Goal: Information Seeking & Learning: Learn about a topic

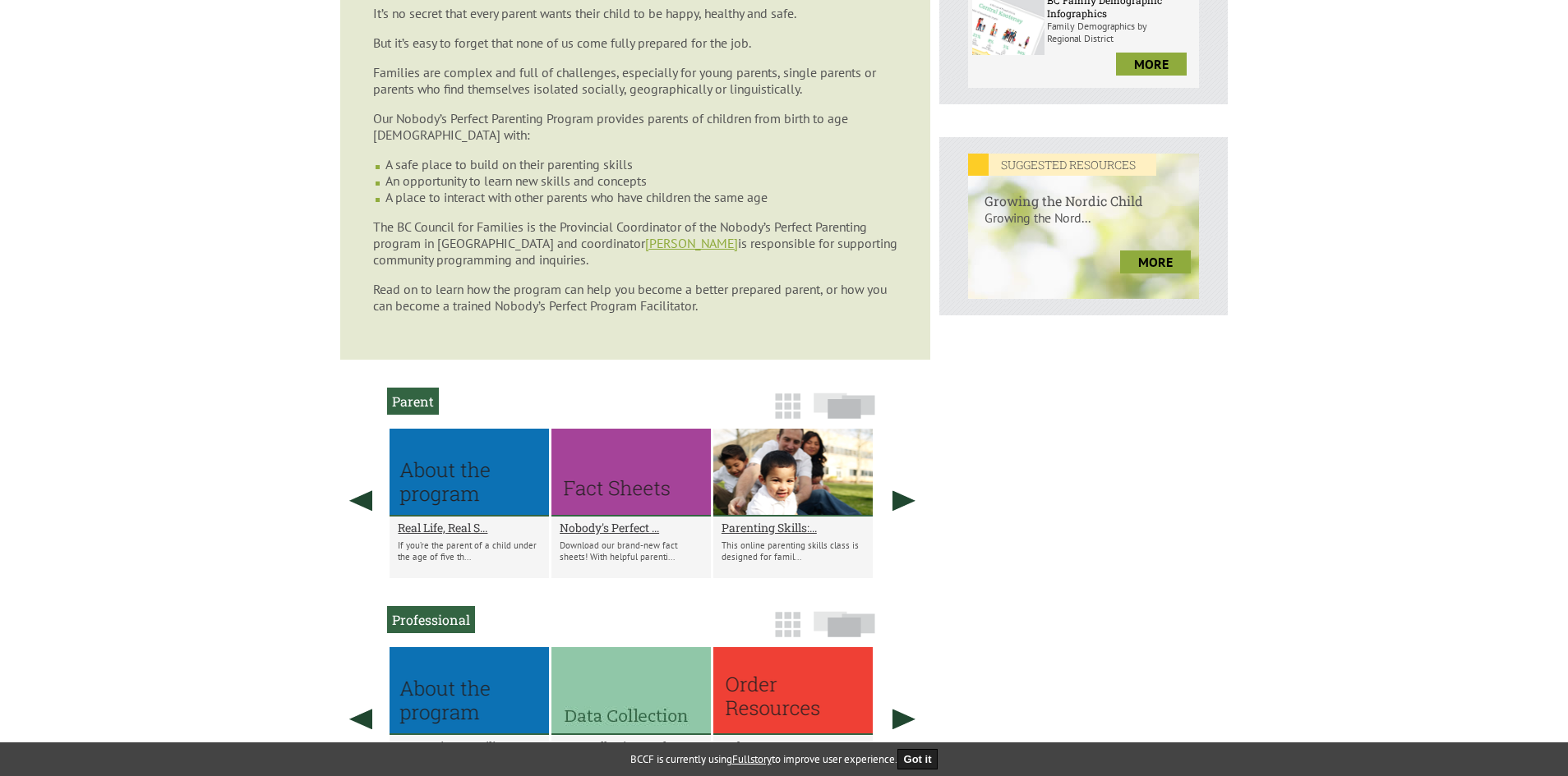
scroll to position [739, 0]
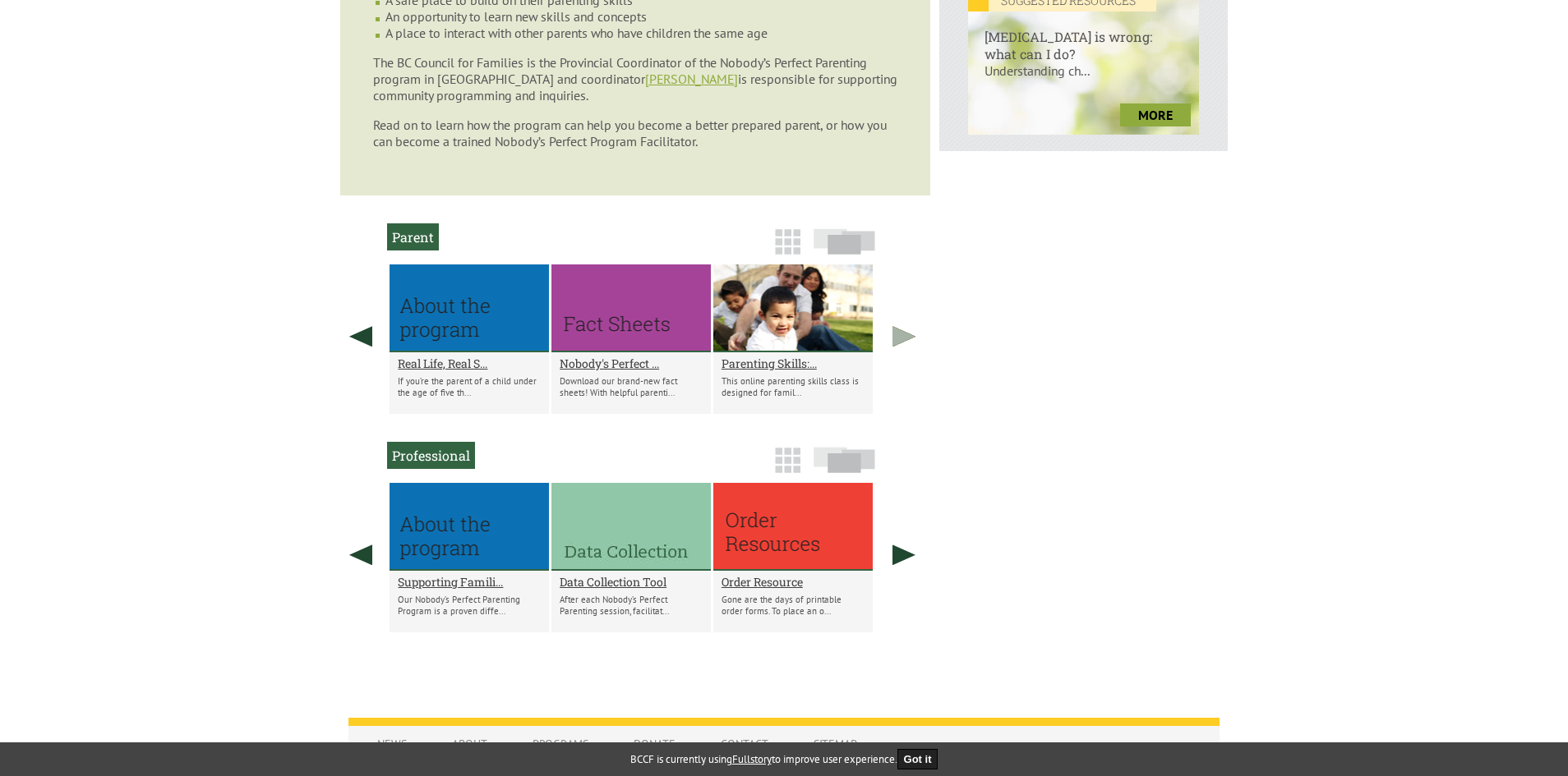
click at [908, 335] on link at bounding box center [903, 336] width 41 height 144
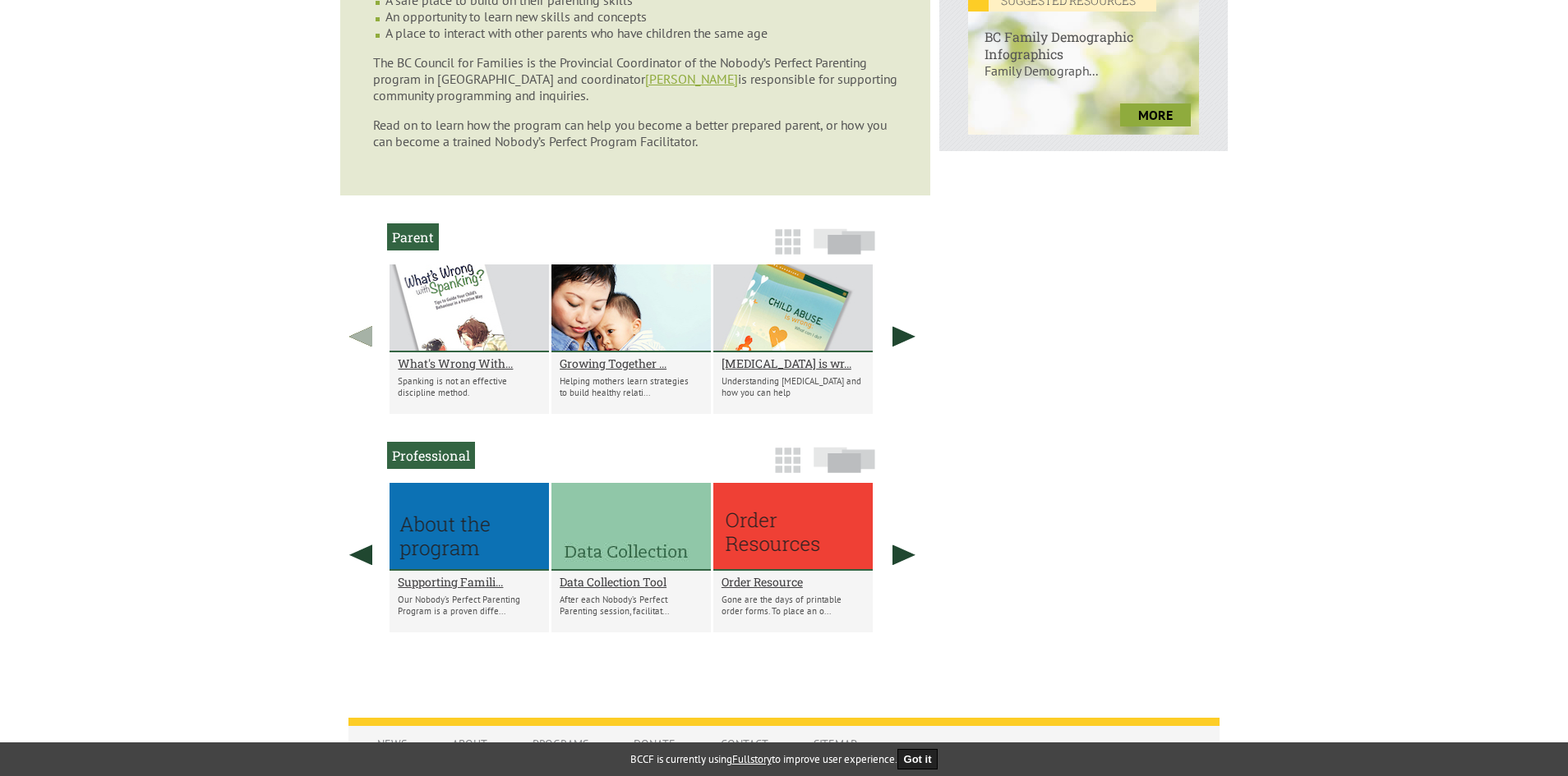
click at [362, 336] on link at bounding box center [361, 336] width 41 height 144
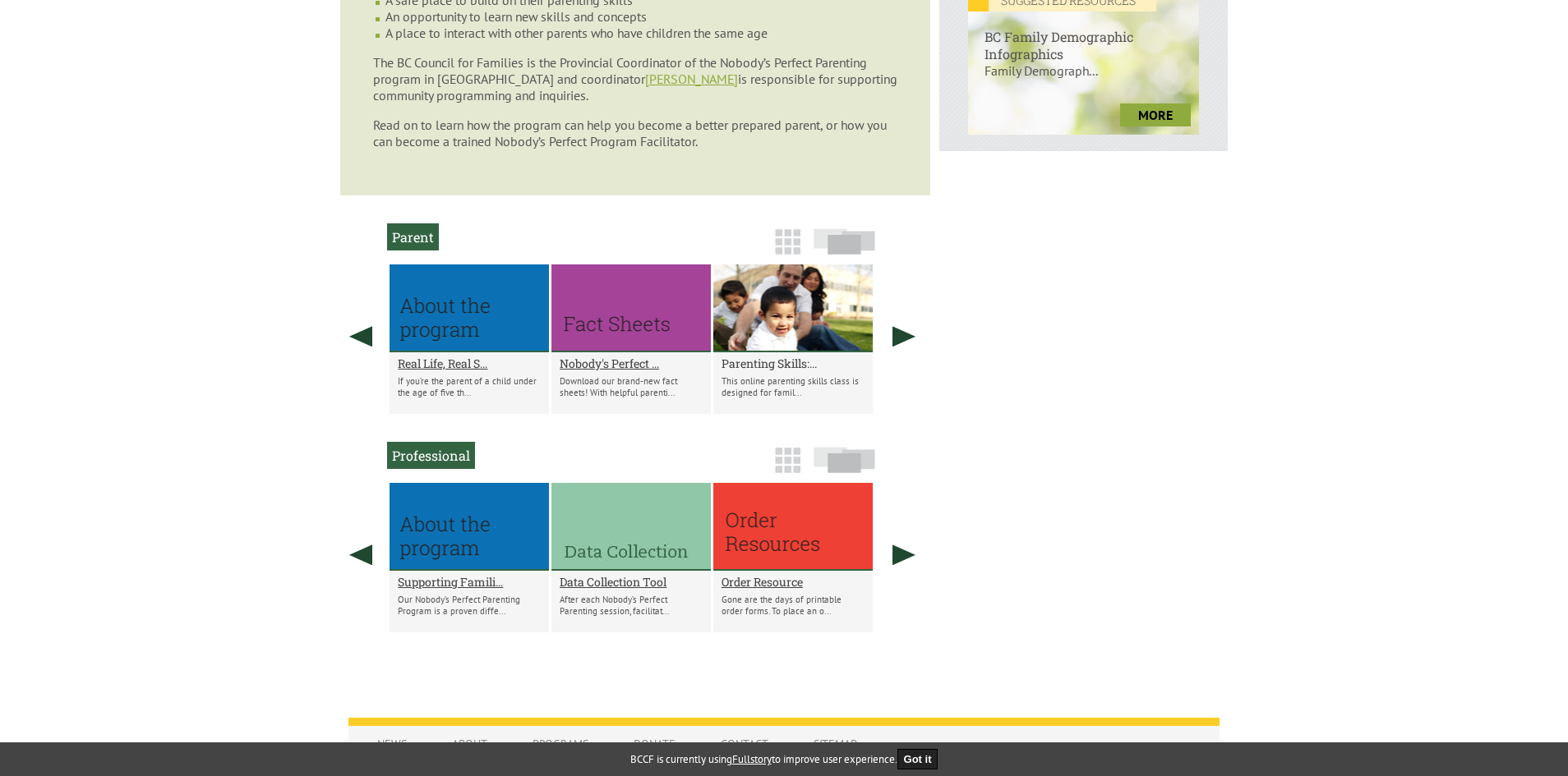
click at [729, 361] on h2 "Parenting Skills:..." at bounding box center [793, 363] width 143 height 15
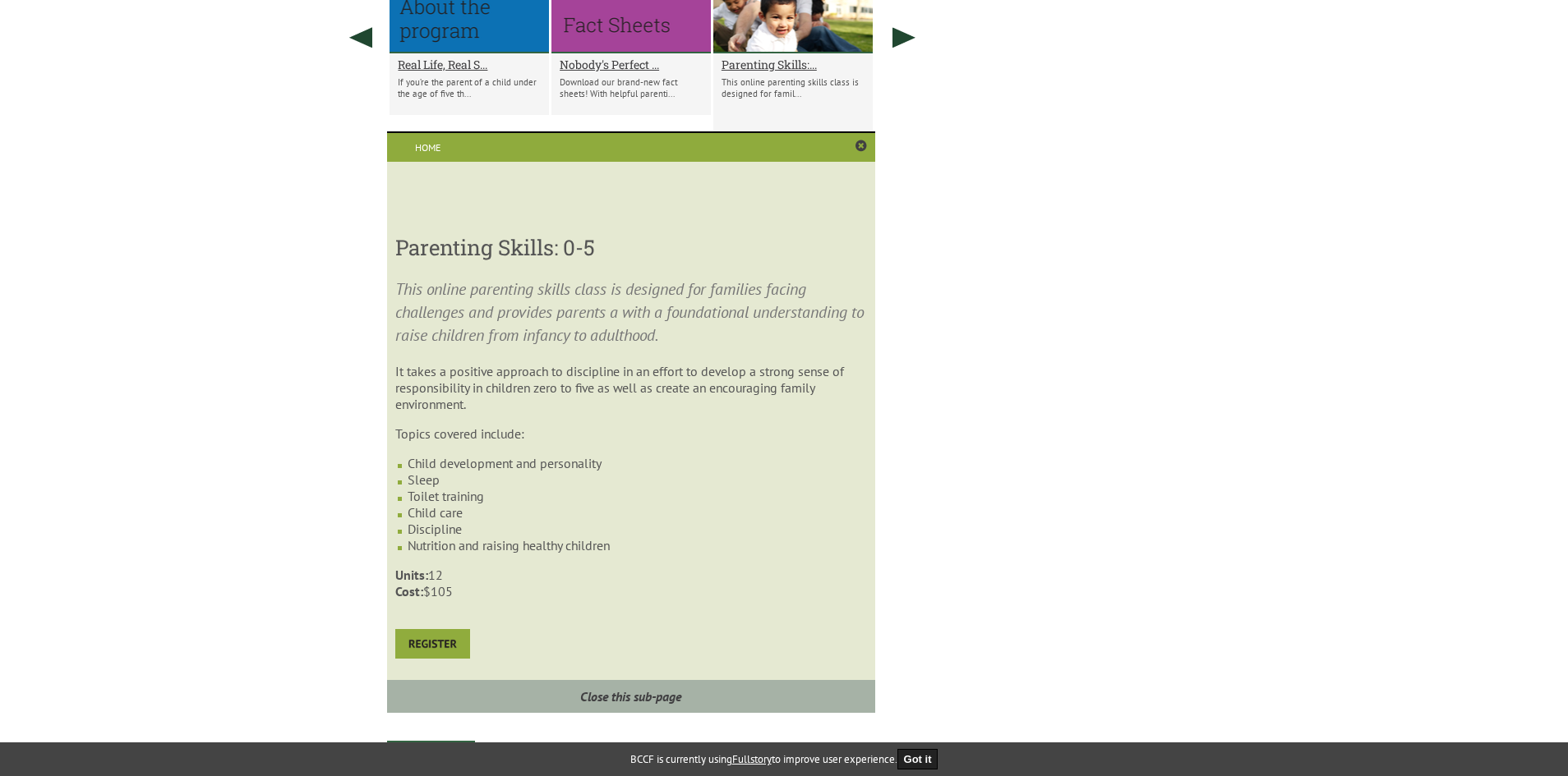
scroll to position [874, 0]
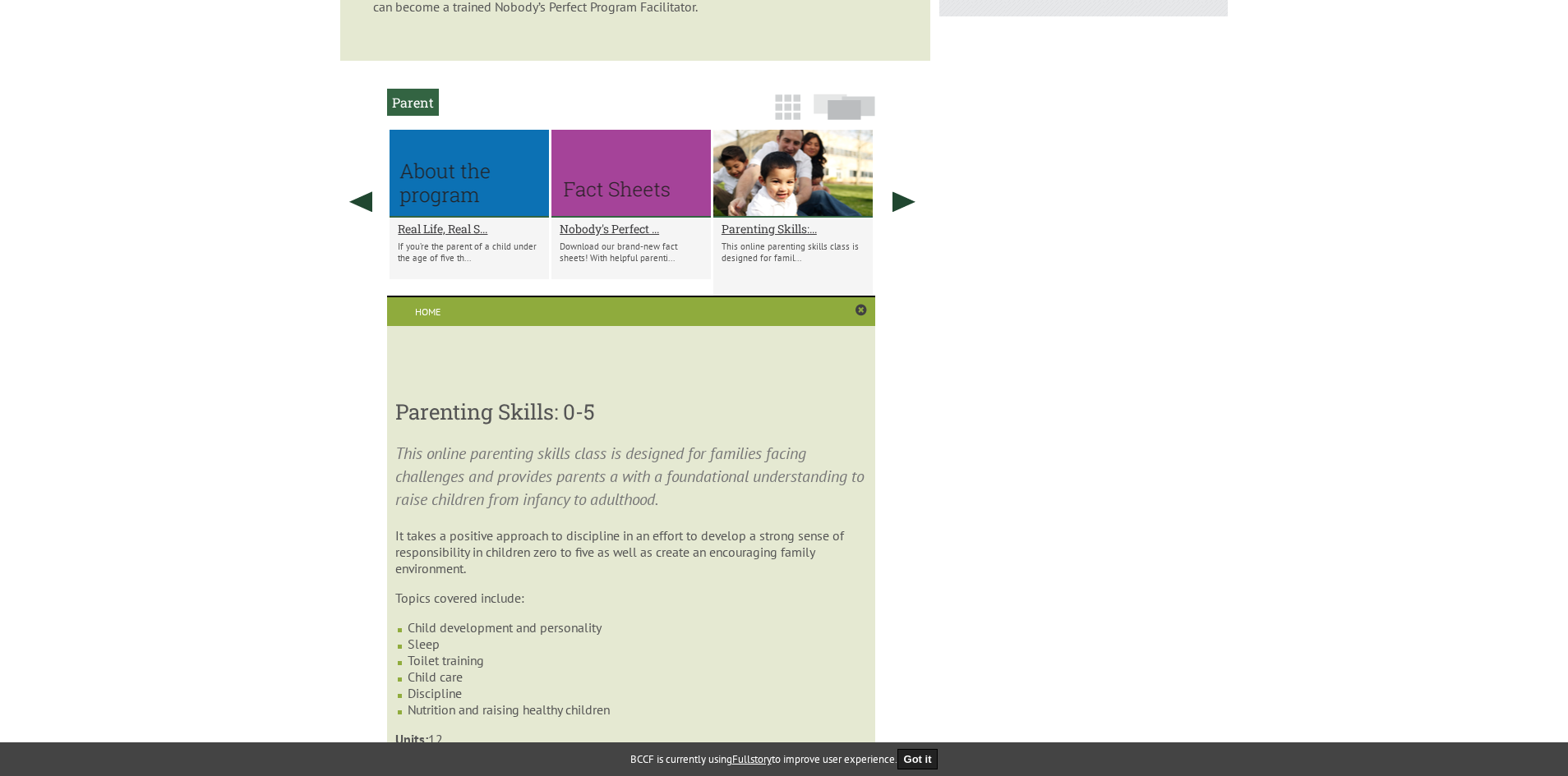
click at [429, 179] on div at bounding box center [468, 174] width 159 height 88
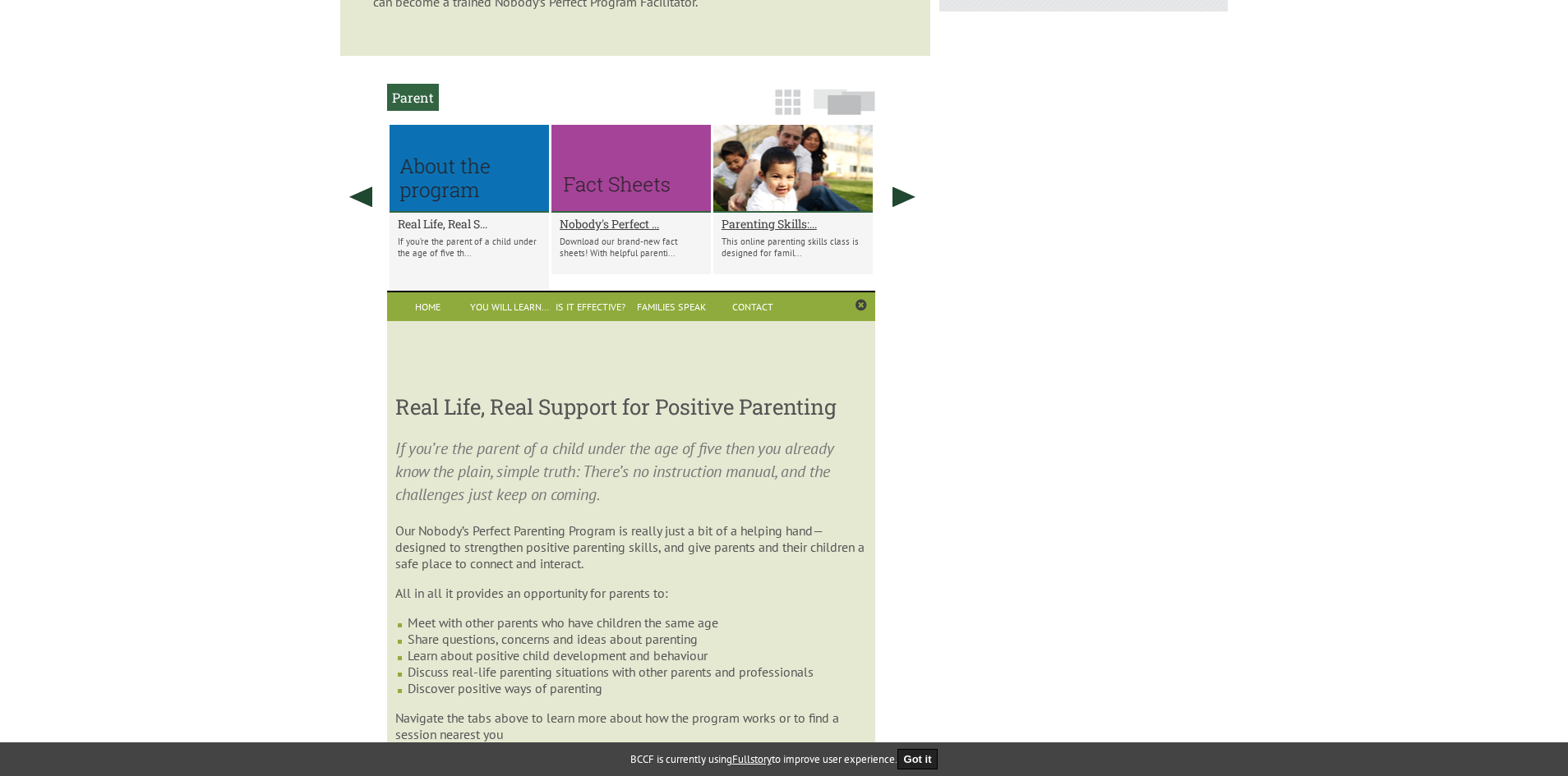
click at [463, 228] on div "Real Life, Real S... If you’re the parent of a child under the age of five th..." at bounding box center [468, 243] width 159 height 62
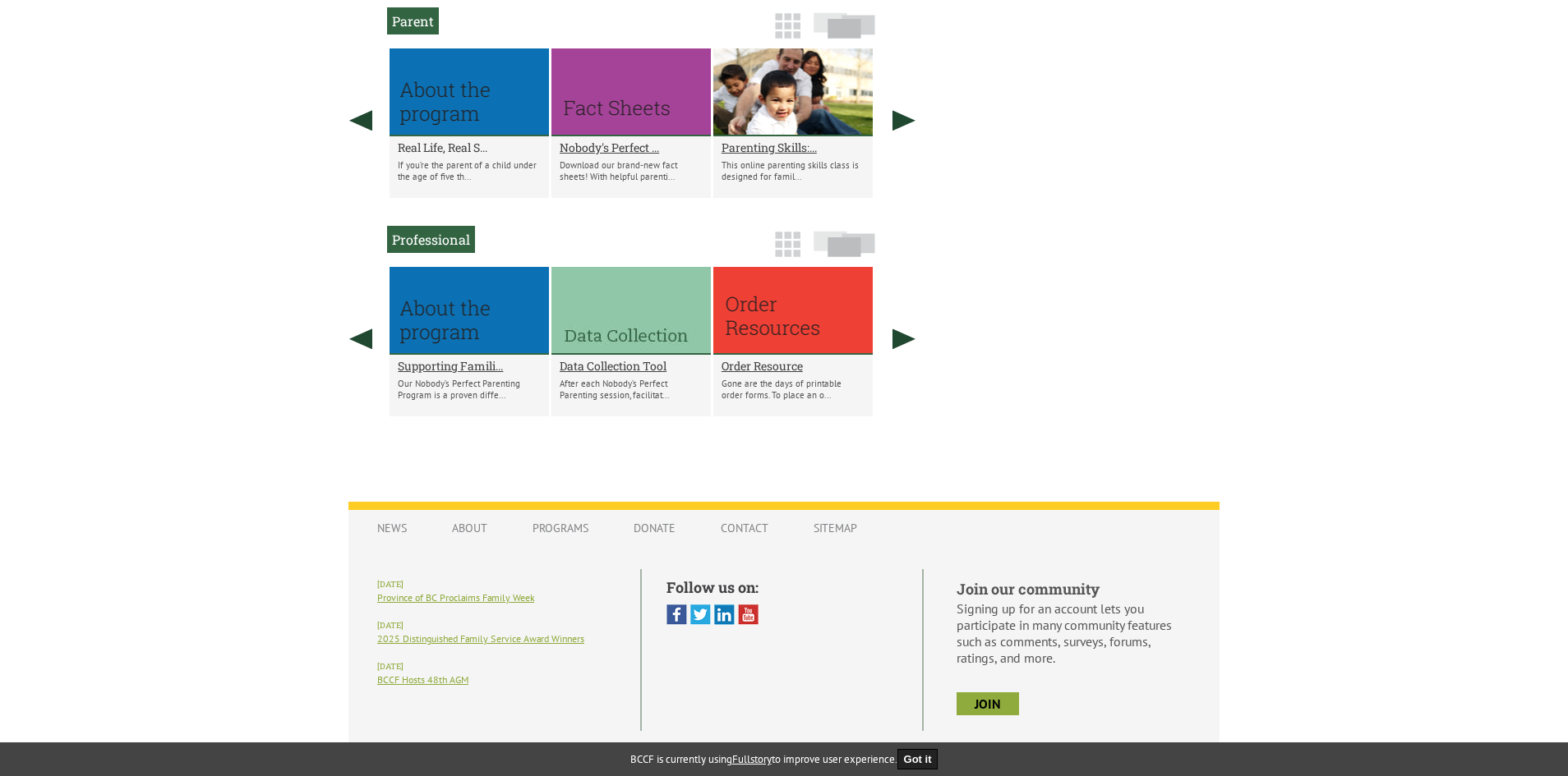
scroll to position [980, 0]
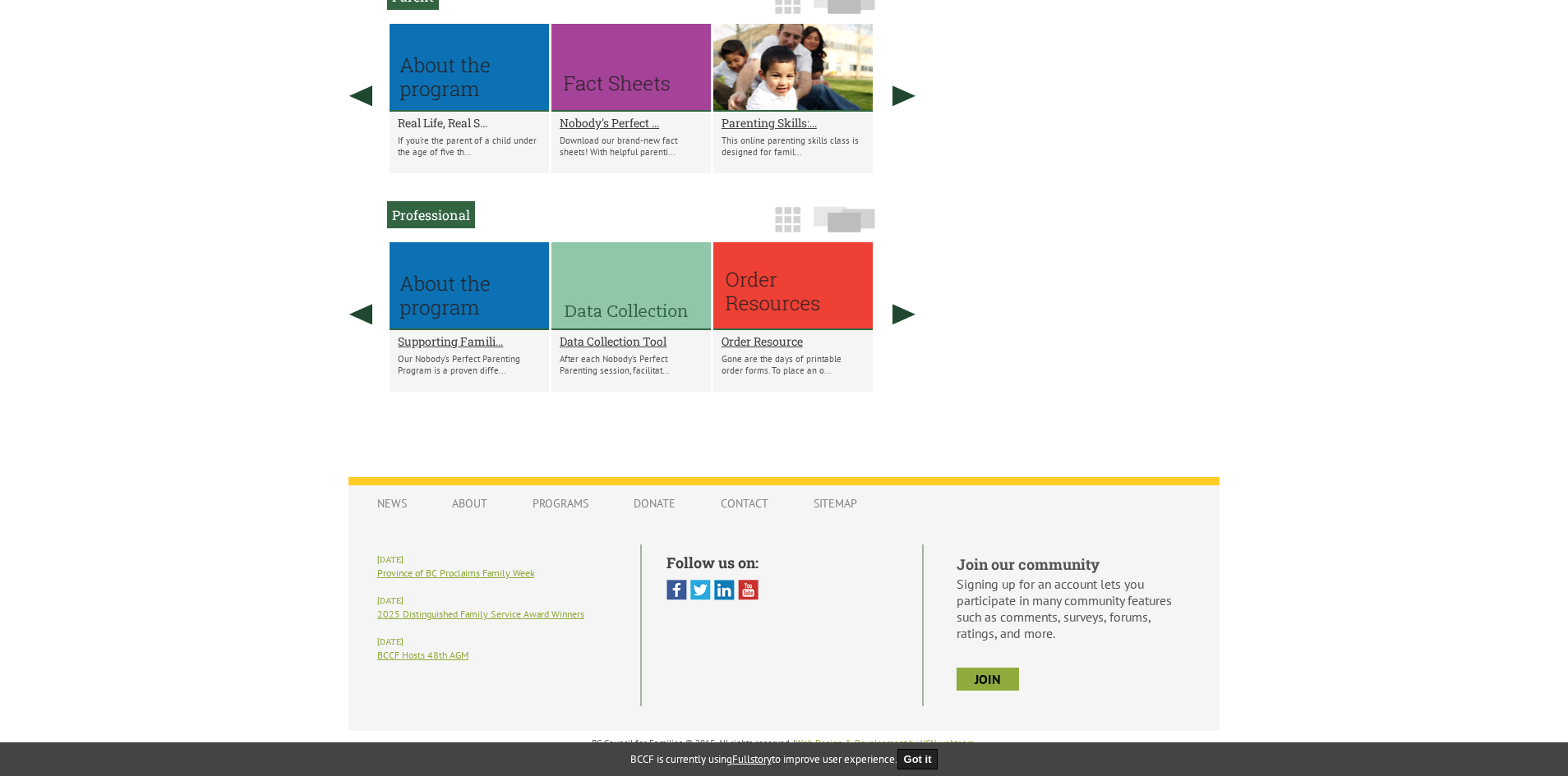
click at [463, 122] on h2 "Real Life, Real S..." at bounding box center [469, 123] width 143 height 15
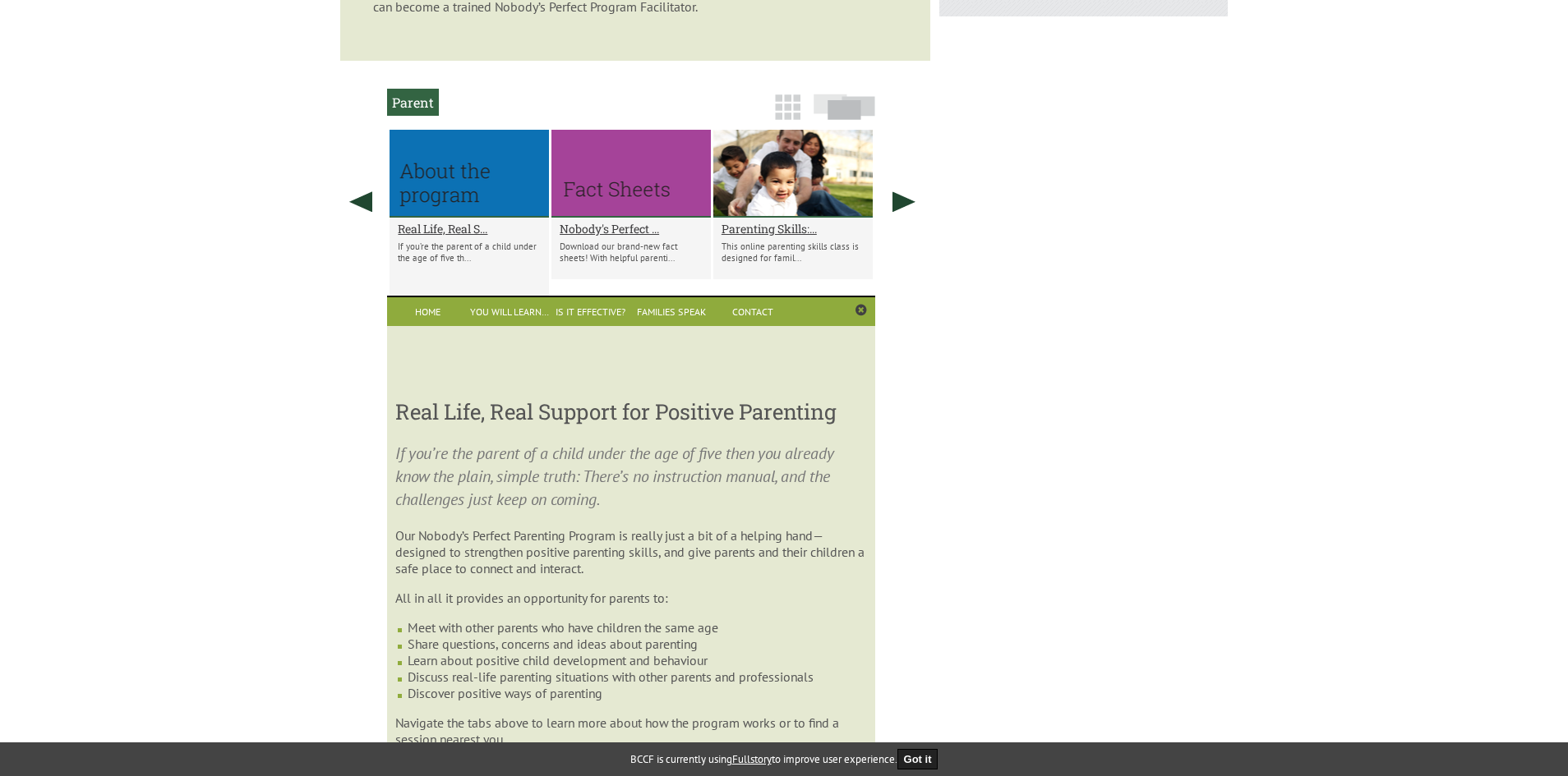
scroll to position [791, 0]
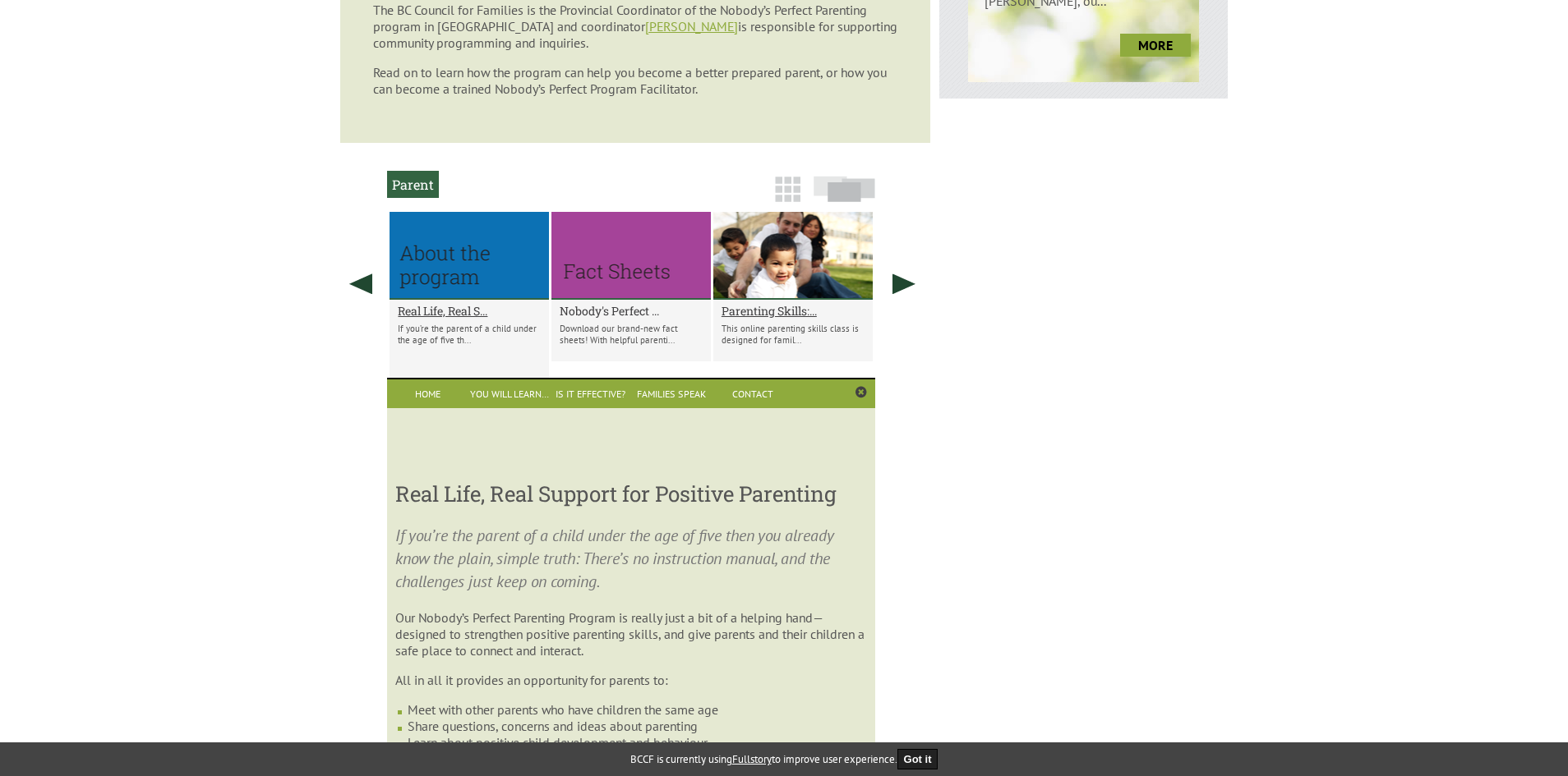
click at [611, 310] on h2 "Nobody's Perfect ..." at bounding box center [631, 311] width 143 height 15
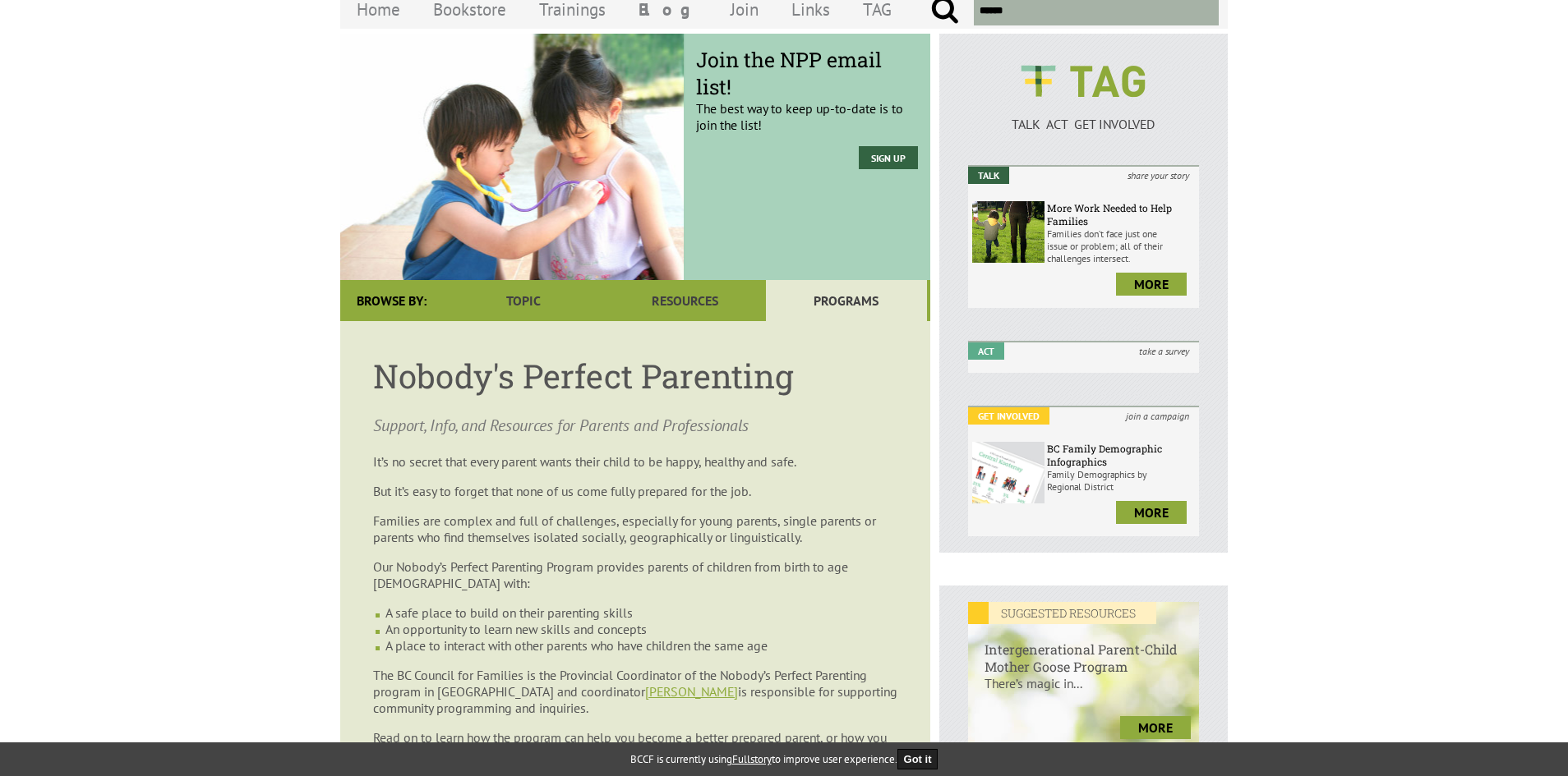
scroll to position [0, 0]
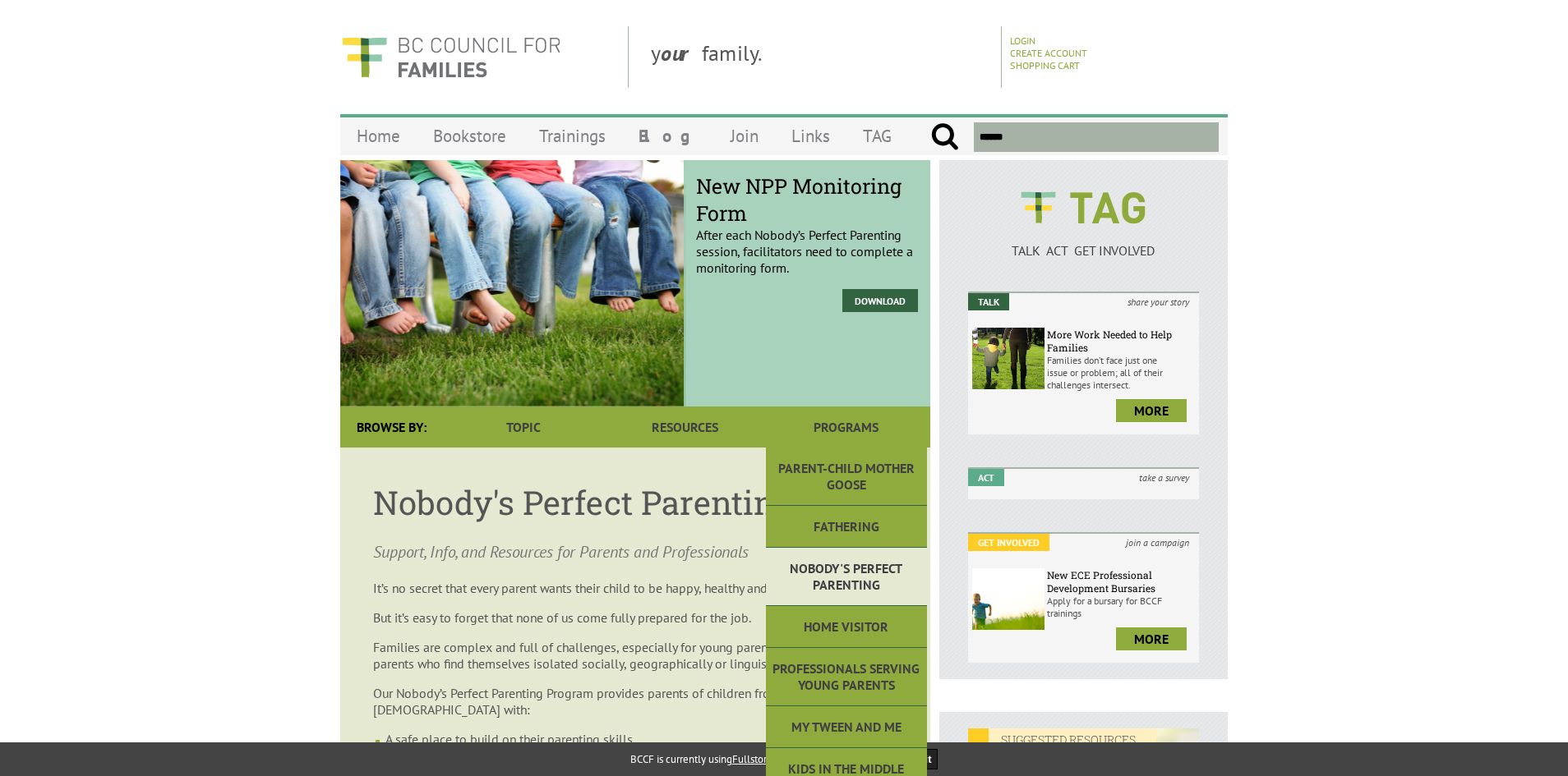
click at [846, 584] on link "Nobody's Perfect Parenting" at bounding box center [846, 577] width 161 height 58
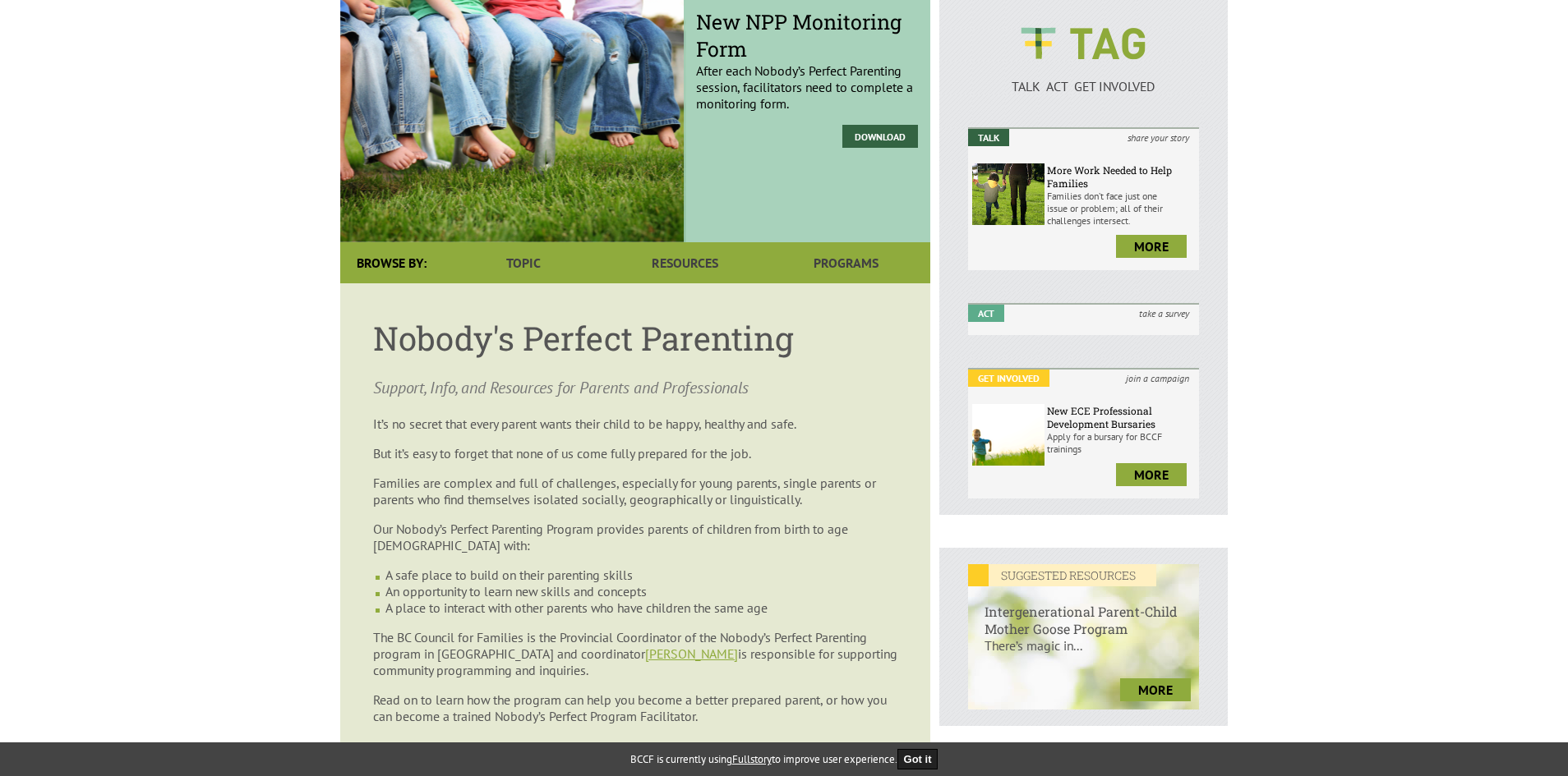
scroll to position [411, 0]
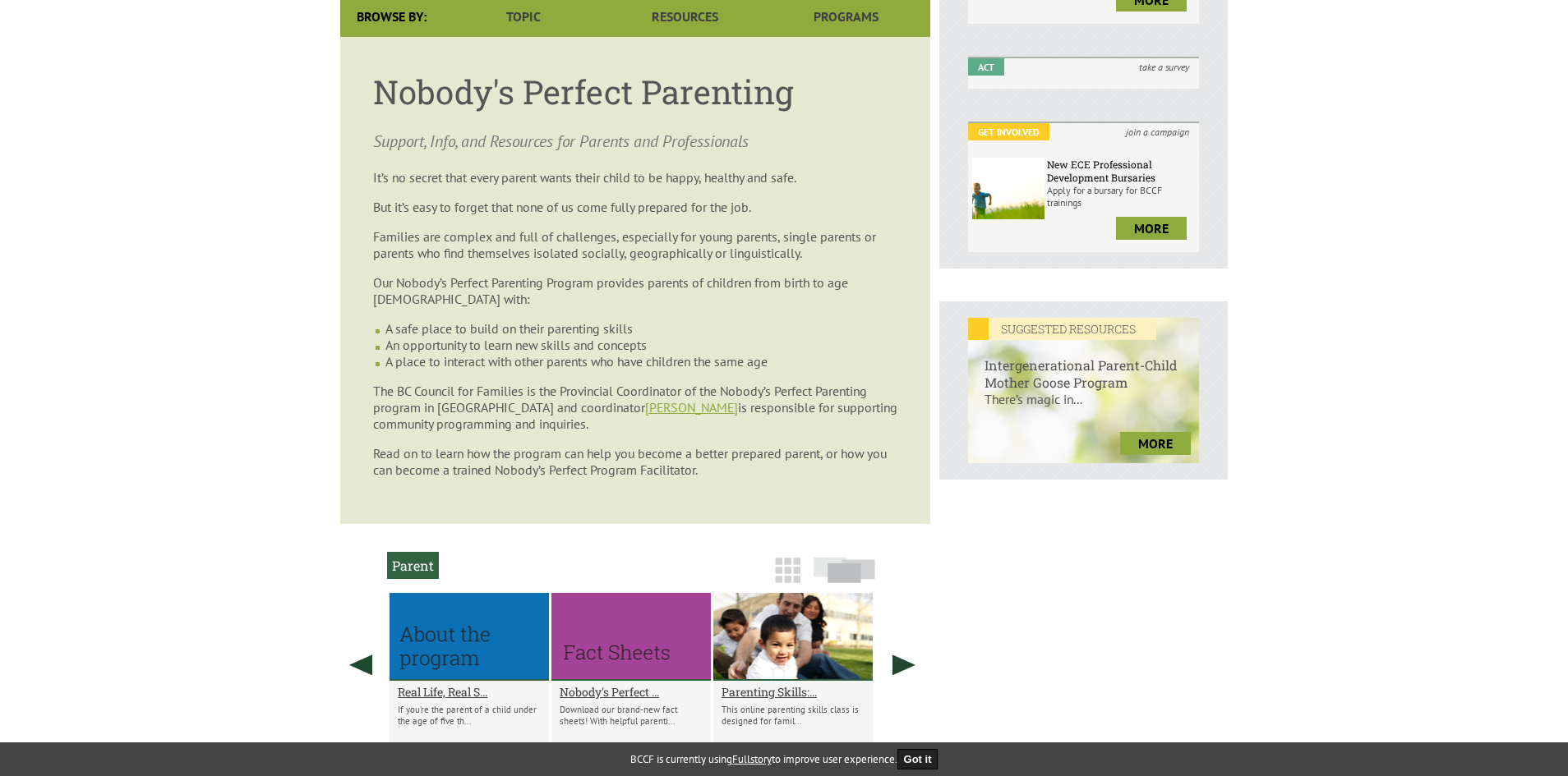
click at [659, 398] on p "The BC Council for Families is the Provincial Coordinator of the Nobody’s Perfe…" at bounding box center [635, 407] width 525 height 50
click at [661, 405] on link "Ruby Banga" at bounding box center [691, 407] width 93 height 16
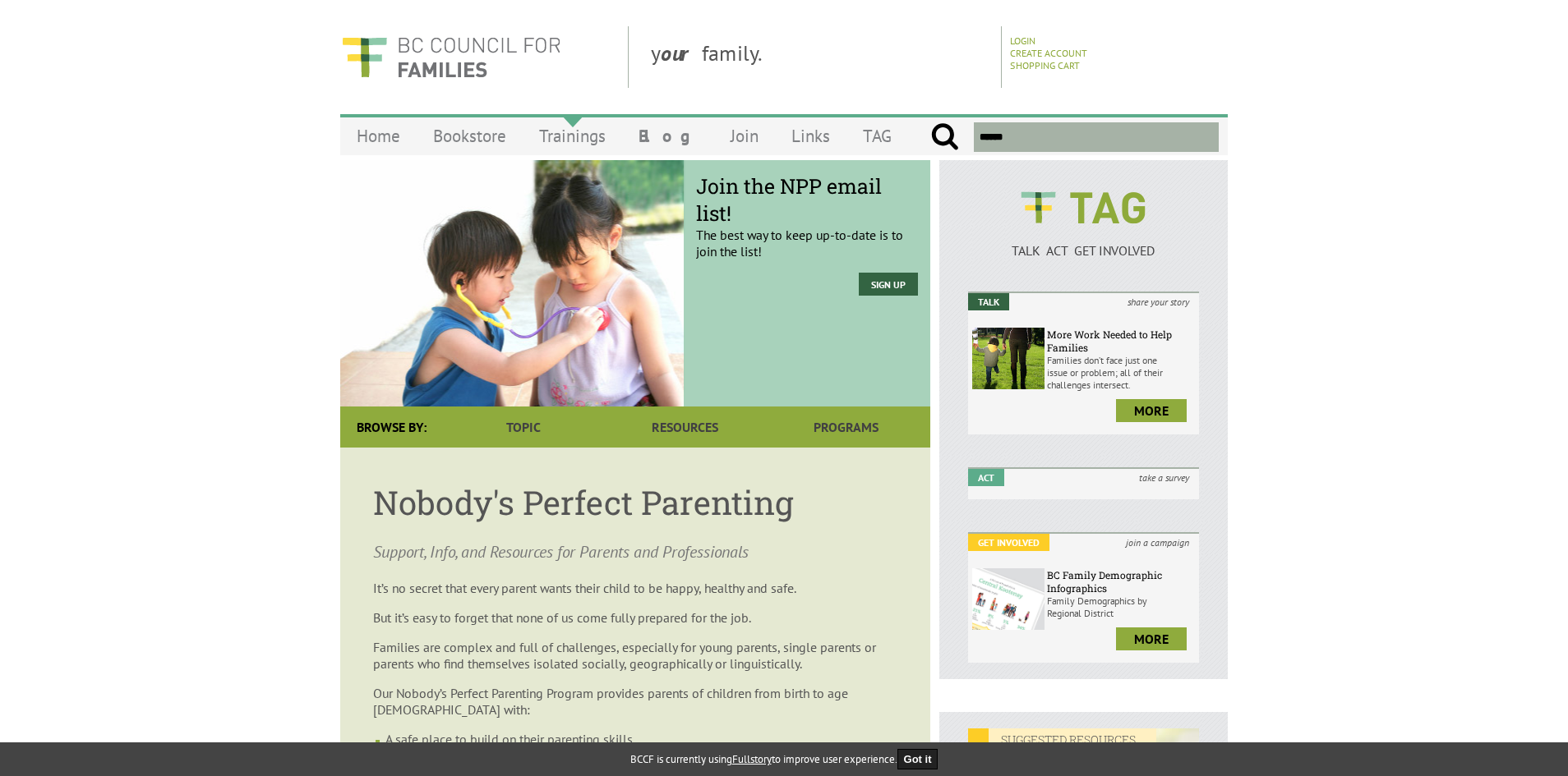
click at [567, 138] on link "Trainings" at bounding box center [572, 135] width 99 height 38
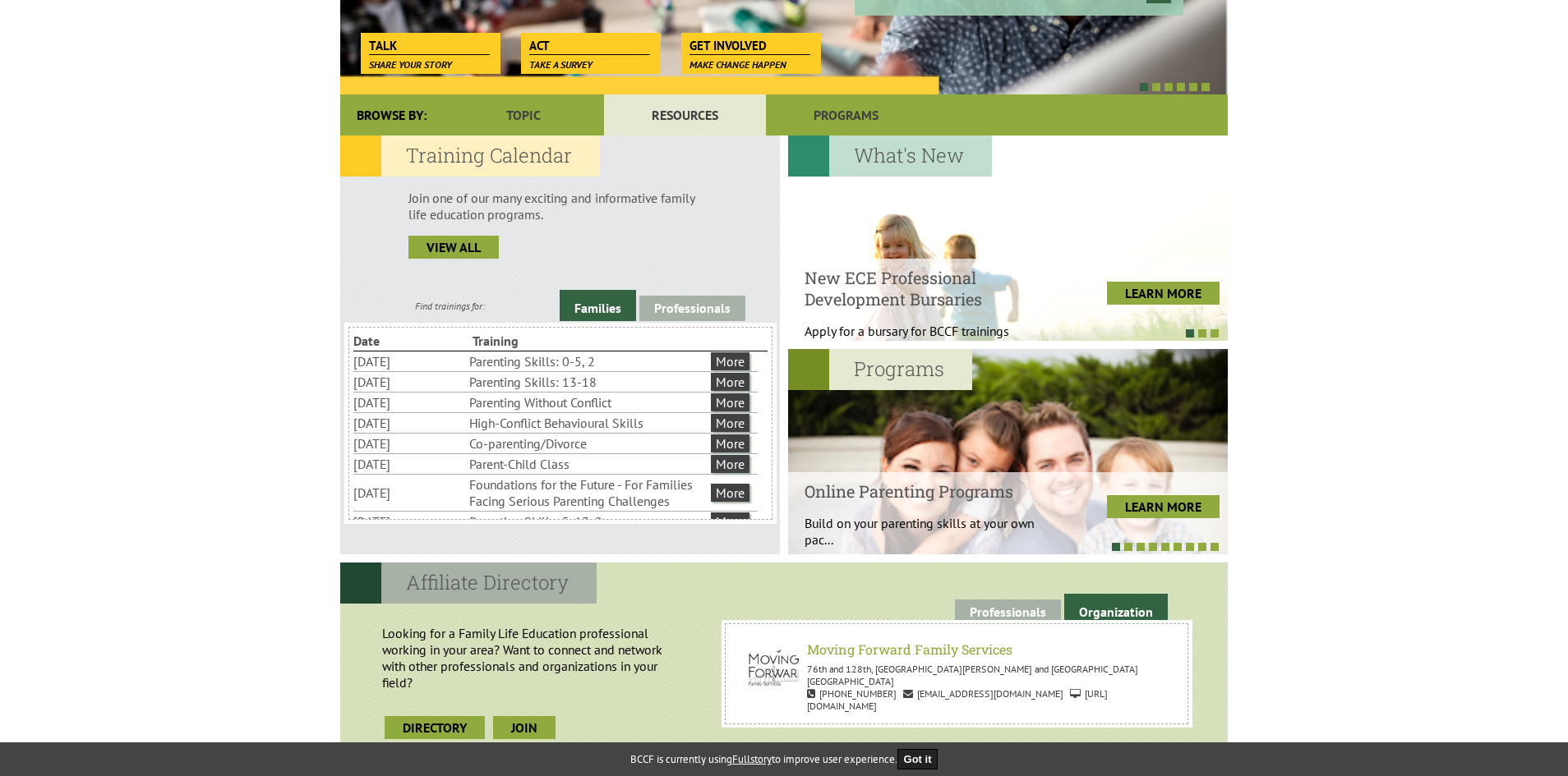
scroll to position [411, 0]
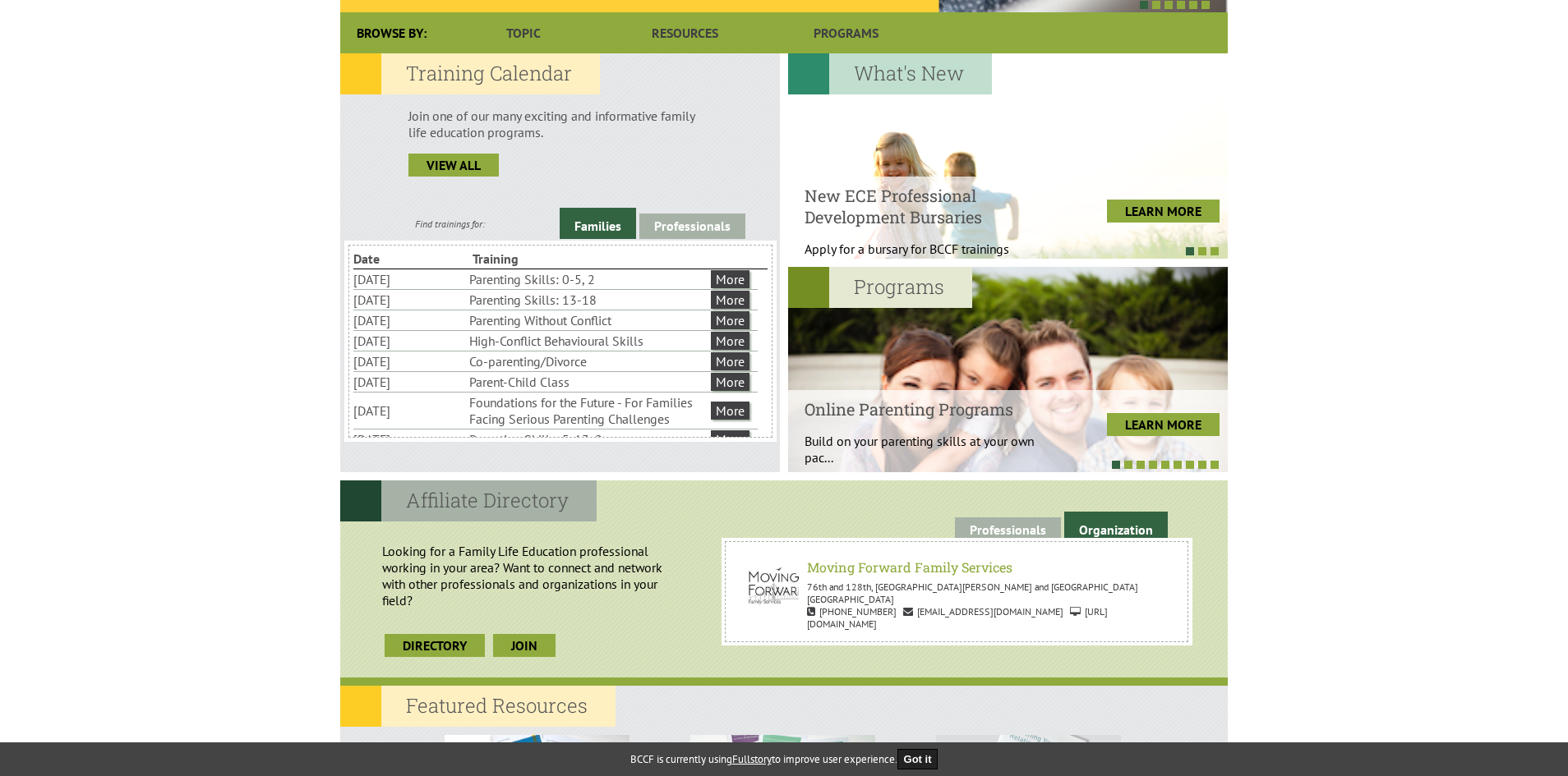
click at [590, 220] on link "Families" at bounding box center [598, 223] width 76 height 31
click at [713, 275] on link "More" at bounding box center [730, 278] width 38 height 18
click at [722, 315] on link "More" at bounding box center [730, 319] width 38 height 18
click at [730, 375] on link "More" at bounding box center [730, 381] width 38 height 18
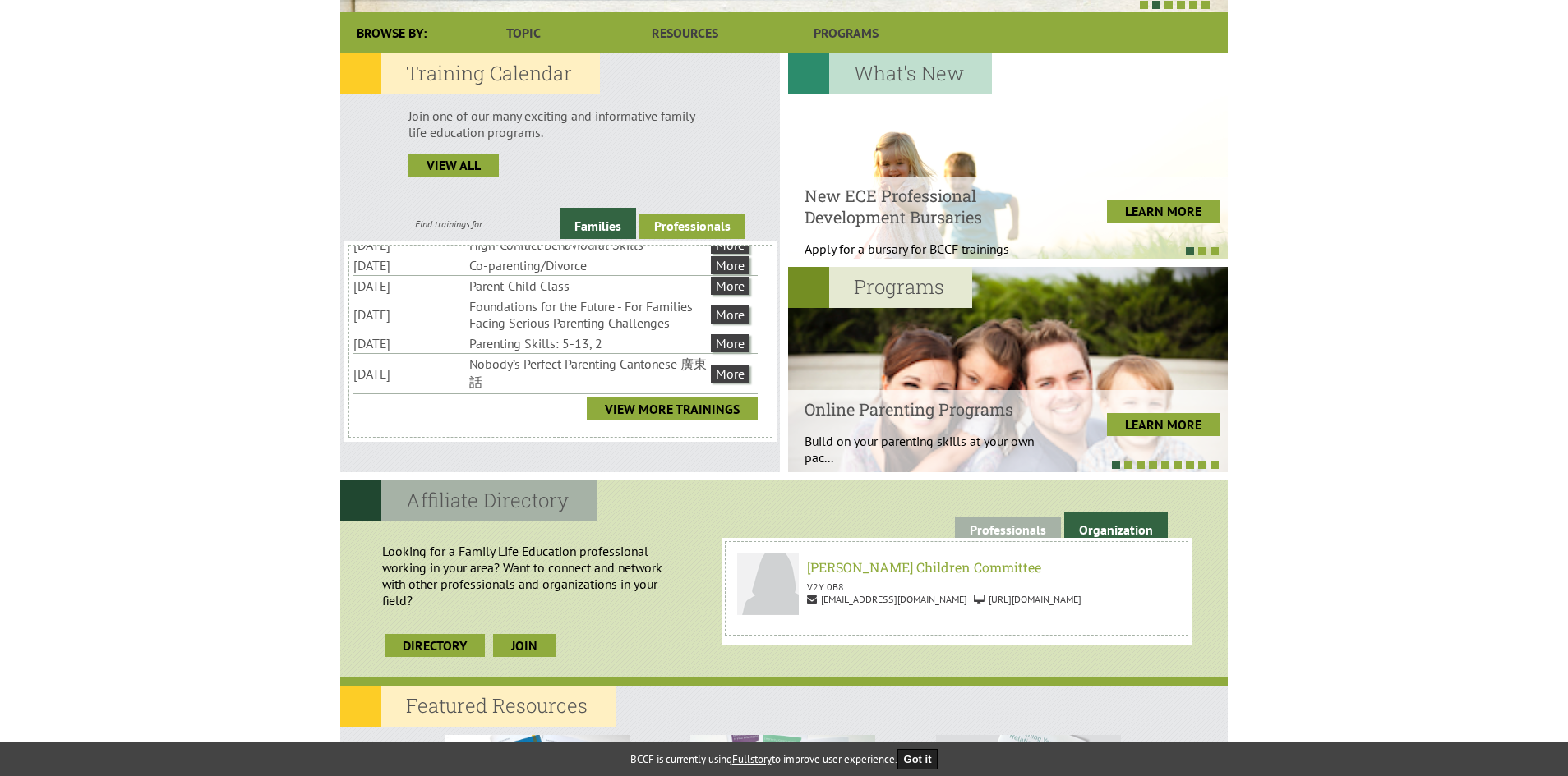
click at [685, 223] on link "Professionals" at bounding box center [691, 226] width 106 height 26
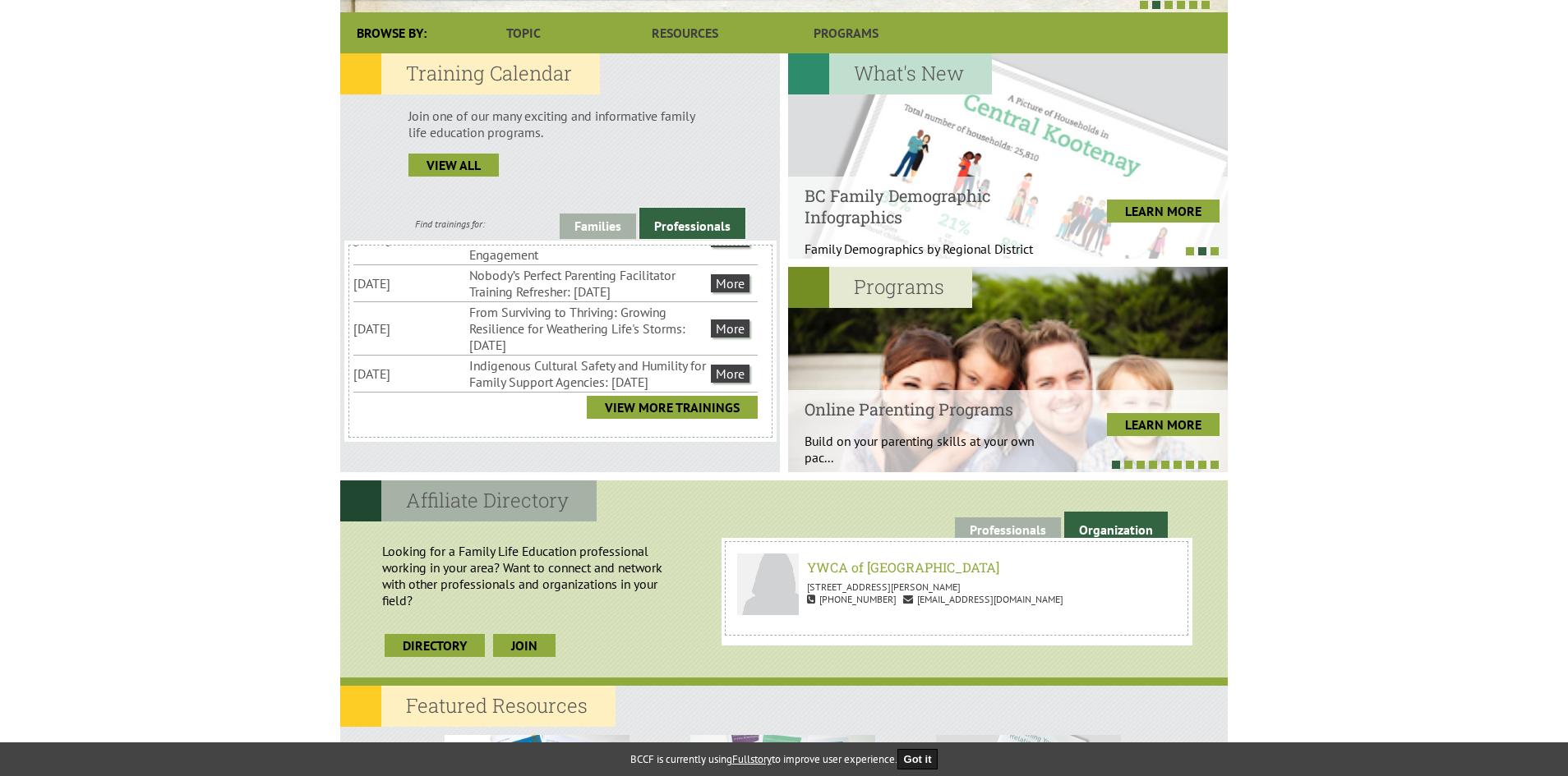
scroll to position [0, 0]
